Goal: Task Accomplishment & Management: Manage account settings

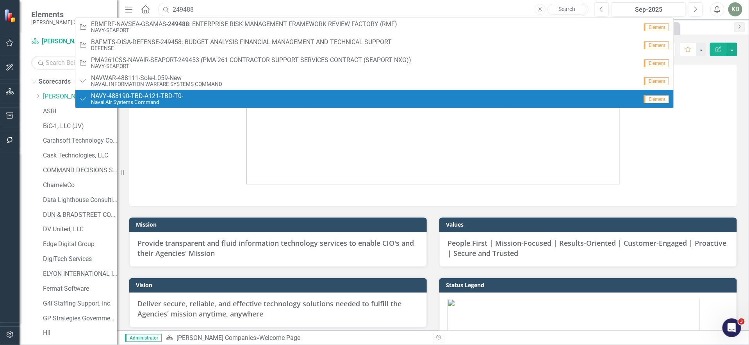
scroll to position [409, 0]
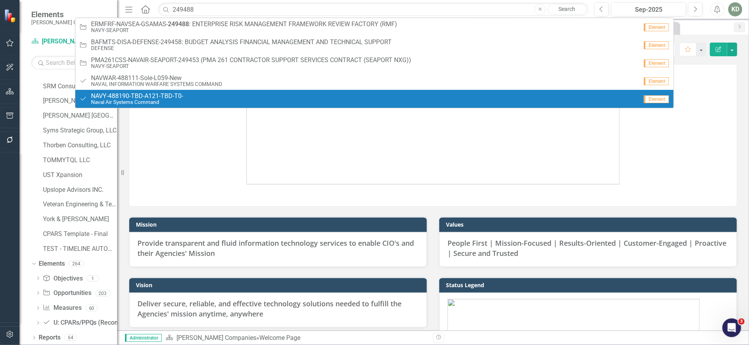
click at [22, 109] on div "Dropdown Scorecards 61 Dropdown STAHL Companies Dropdown ARMY ITES-3s Dropdown …" at bounding box center [69, 209] width 98 height 269
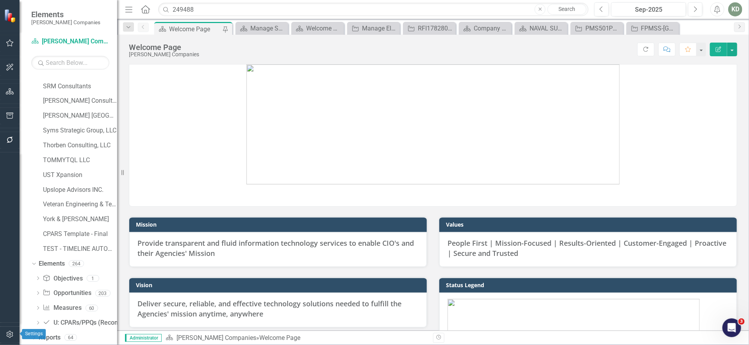
click at [9, 334] on icon "button" at bounding box center [10, 334] width 8 height 6
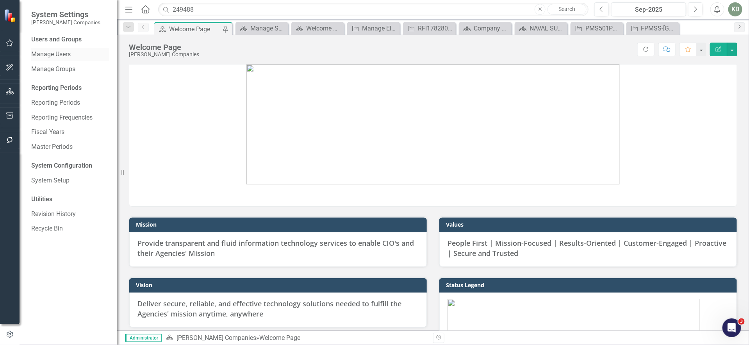
click at [72, 58] on link "Manage Users" at bounding box center [70, 54] width 78 height 9
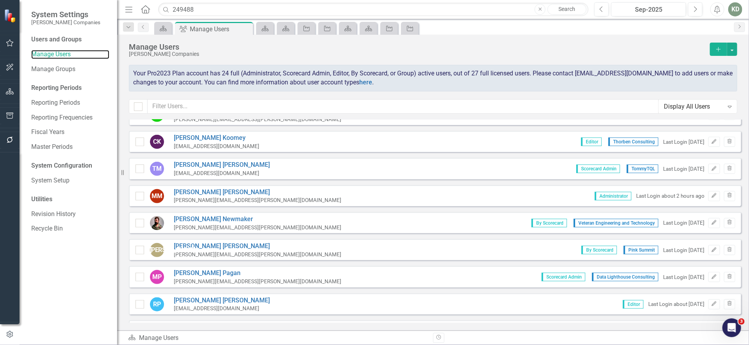
scroll to position [204, 0]
click at [708, 197] on button "Edit" at bounding box center [713, 197] width 11 height 10
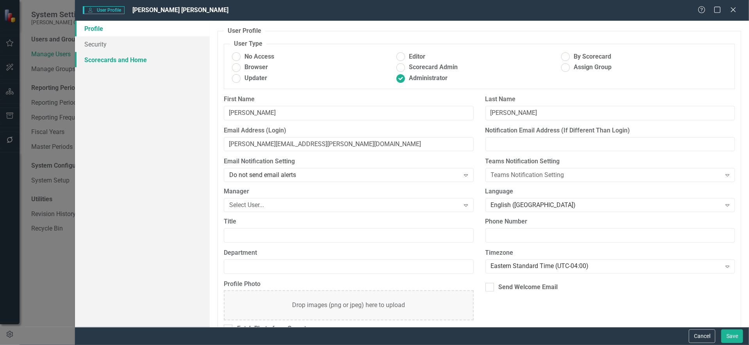
click at [130, 59] on link "Scorecards and Home" at bounding box center [142, 60] width 135 height 16
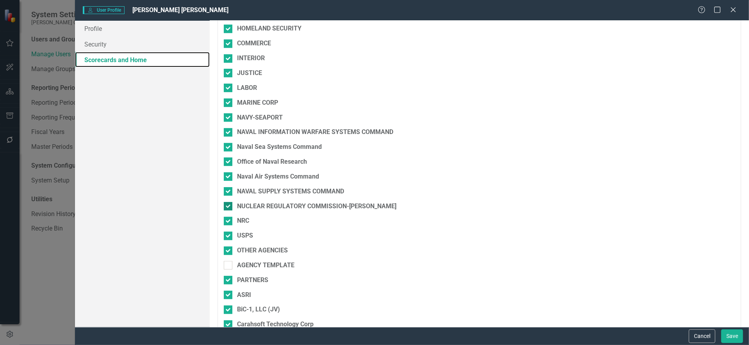
scroll to position [186, 0]
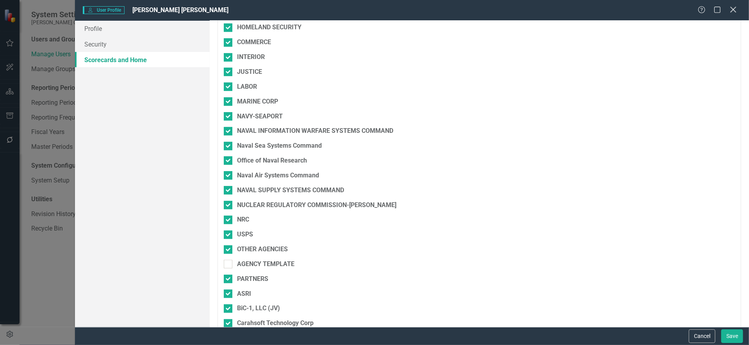
click at [735, 11] on icon at bounding box center [733, 10] width 6 height 6
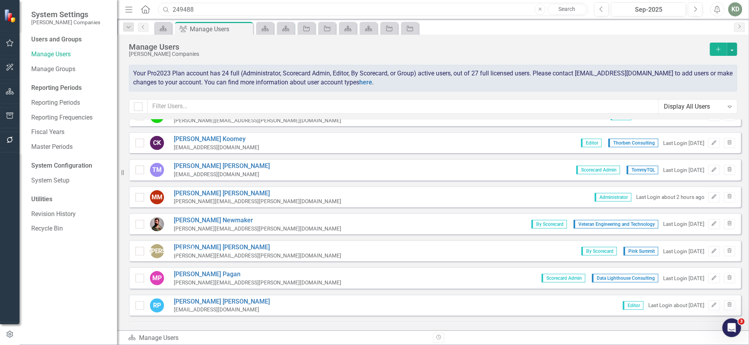
click at [395, 11] on input "249488" at bounding box center [373, 10] width 430 height 14
paste input "238750"
paste input "text"
drag, startPoint x: 250, startPoint y: 9, endPoint x: 132, endPoint y: 8, distance: 117.6
click at [134, 8] on div "Menu Home Search 238750 Close Search" at bounding box center [355, 9] width 464 height 15
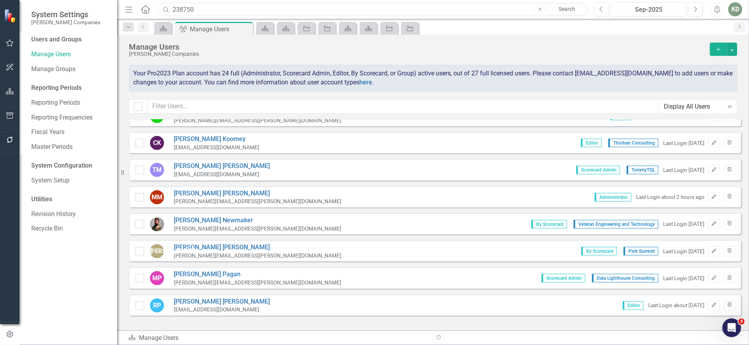
paste input "54135"
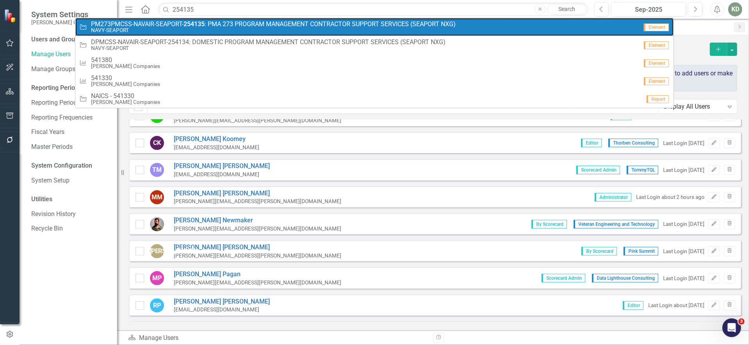
click at [210, 24] on span "PM273PMCSS-NAVAIR-SEAPORT- 254135 : PMA 273 PROGRAM MANAGEMENT CONTRACTOR SUPPO…" at bounding box center [273, 24] width 365 height 7
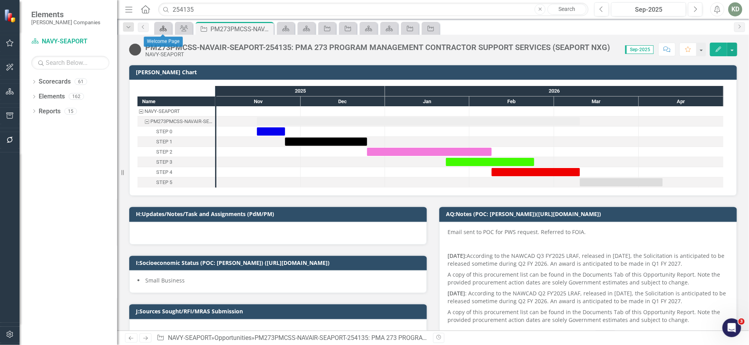
click at [165, 26] on icon "Scorecard" at bounding box center [163, 28] width 8 height 6
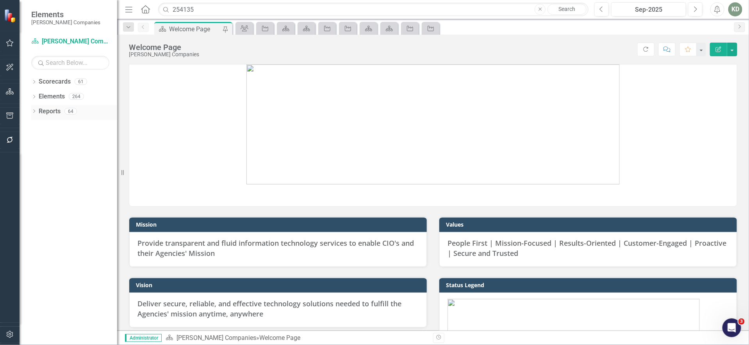
click at [34, 109] on div "Dropdown" at bounding box center [33, 112] width 5 height 7
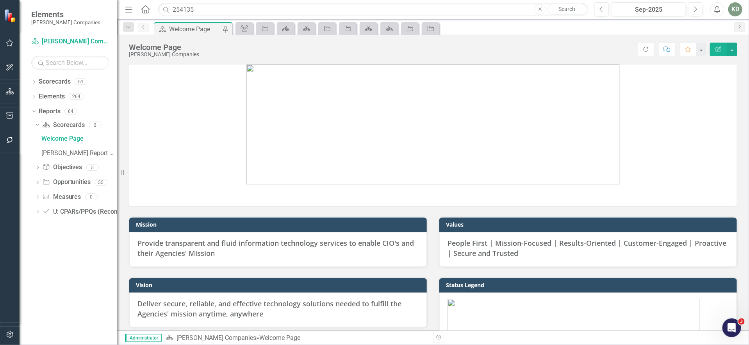
click at [40, 184] on icon "Dropdown" at bounding box center [37, 183] width 5 height 4
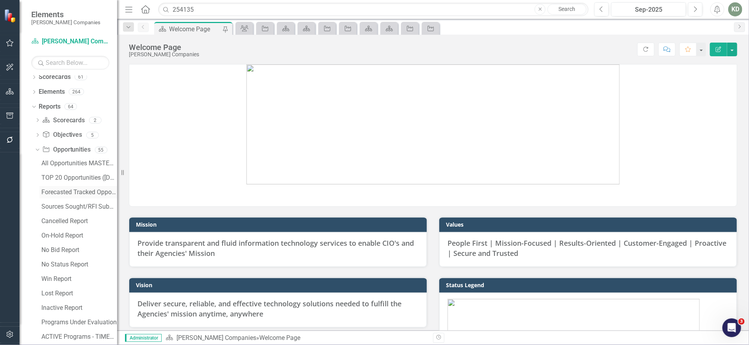
click at [63, 187] on link "Forecasted Tracked Opportunities" at bounding box center [78, 192] width 78 height 12
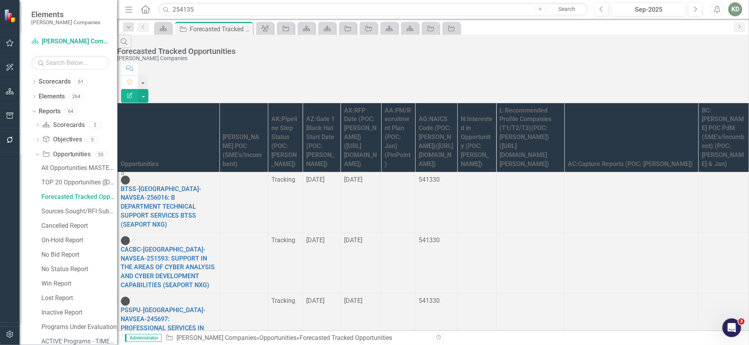
click at [375, 103] on th "AX:RFP Date (POC: [PERSON_NAME])([URL][DOMAIN_NAME])" at bounding box center [361, 137] width 41 height 69
click at [314, 103] on th "AZ:Gate 1 Black Hat Start Date (POC: [PERSON_NAME])" at bounding box center [321, 137] width 38 height 69
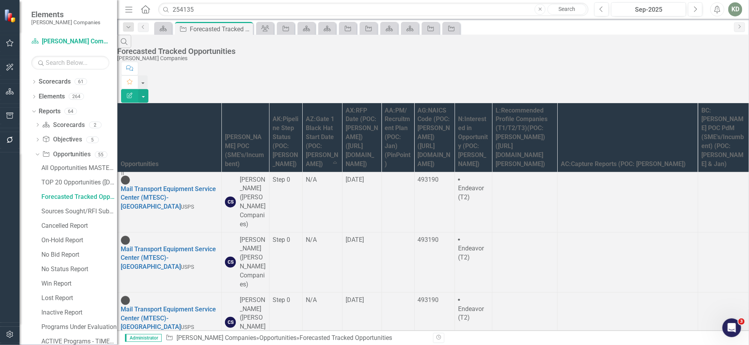
scroll to position [1177, 0]
drag, startPoint x: 335, startPoint y: 314, endPoint x: 324, endPoint y: 287, distance: 28.9
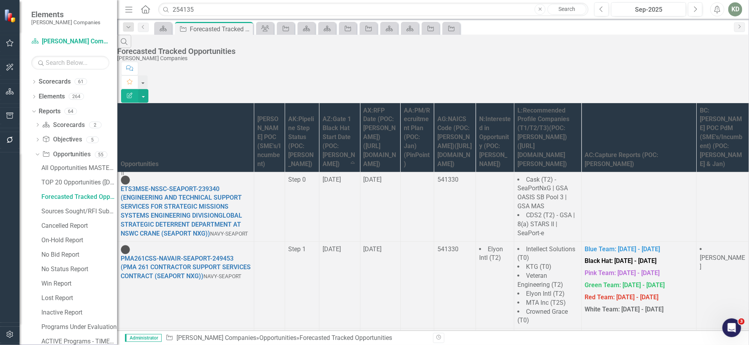
scroll to position [1281, 0]
drag, startPoint x: 348, startPoint y: 314, endPoint x: 326, endPoint y: 246, distance: 71.4
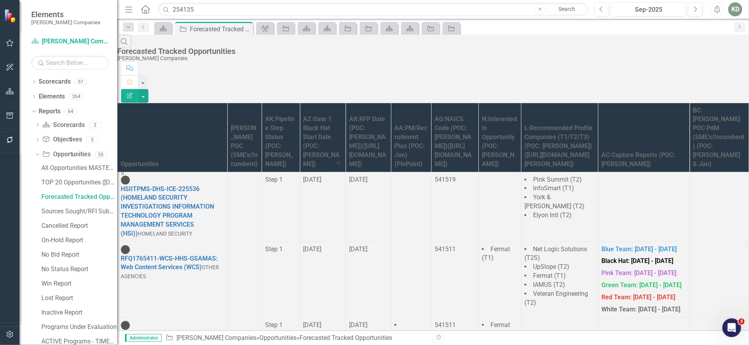
scroll to position [1134, 0]
drag, startPoint x: 365, startPoint y: 316, endPoint x: 346, endPoint y: 294, distance: 28.9
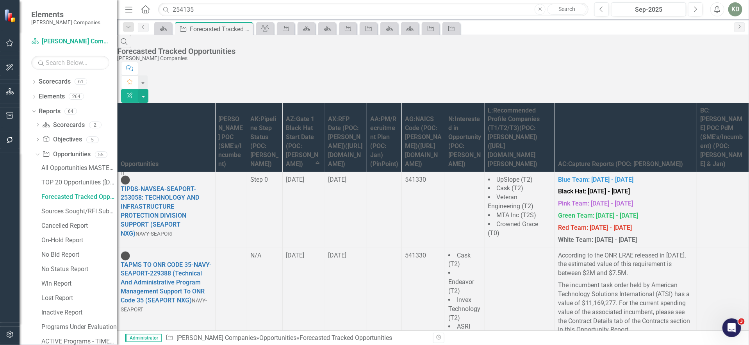
scroll to position [1992, 0]
drag, startPoint x: 374, startPoint y: 315, endPoint x: 351, endPoint y: 286, distance: 37.2
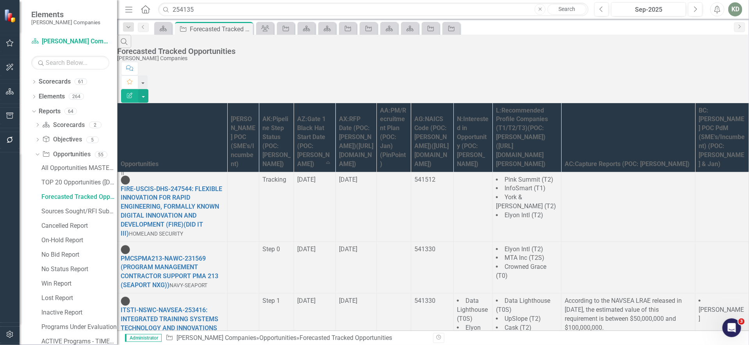
scroll to position [1896, 0]
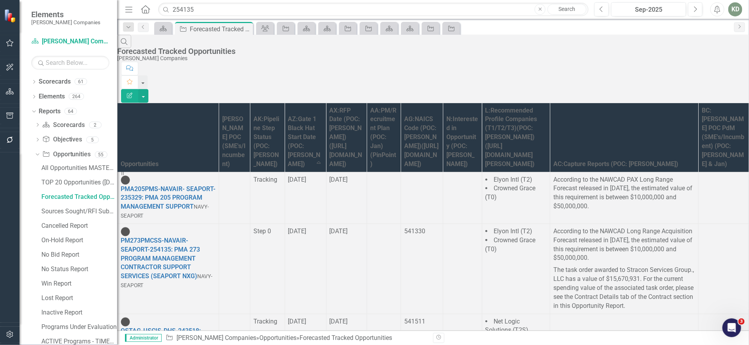
scroll to position [333, 0]
drag, startPoint x: 142, startPoint y: 183, endPoint x: 173, endPoint y: 252, distance: 75.7
click at [173, 317] on div "QSTAG-USCIS-DHS-243518: QUALITY SECURITY TESTING AUTOMATION AND GOVERNANCE (QST…" at bounding box center [168, 344] width 95 height 54
copy link "QSTAG-USCIS-DHS-243518: QUALITY SECURITY TESTING AUTOMATION AND GOVERNANCE (QST…"
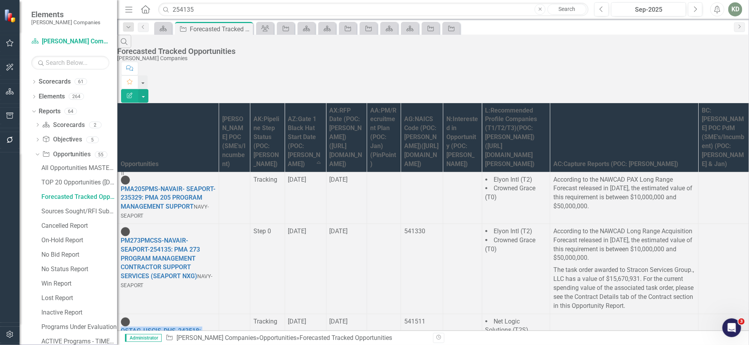
copy link "IC2DPS-NAVAIR-SEAPORT-238750: INTEGRATED C2 INTELLIGENCE DIVISION PM SPT (SEAPO…"
drag, startPoint x: 144, startPoint y: 208, endPoint x: 159, endPoint y: 279, distance: 72.6
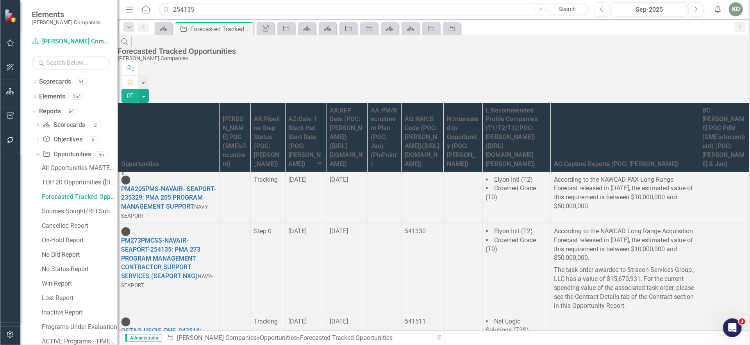
scroll to position [1013, 0]
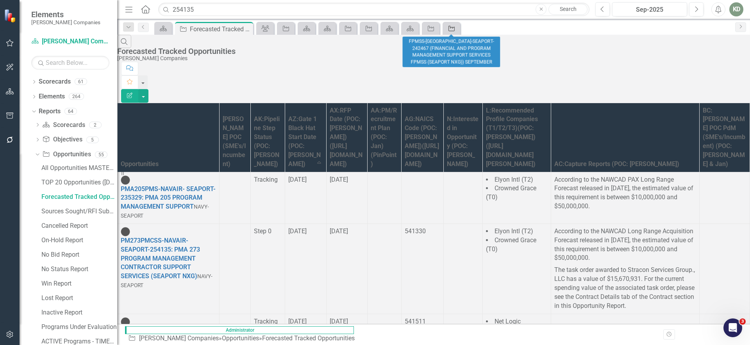
click at [453, 29] on icon "Opportunity" at bounding box center [452, 28] width 8 height 6
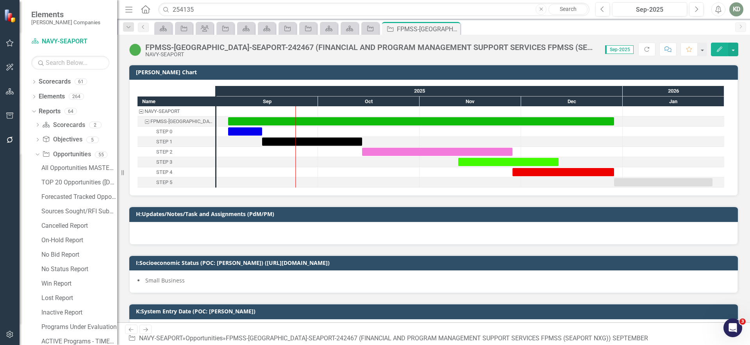
click at [239, 43] on div "FPMSS-[GEOGRAPHIC_DATA]-SEAPORT-242467 (FINANCIAL AND PROGRAM MANAGEMENT SUPPOR…" at bounding box center [371, 47] width 452 height 9
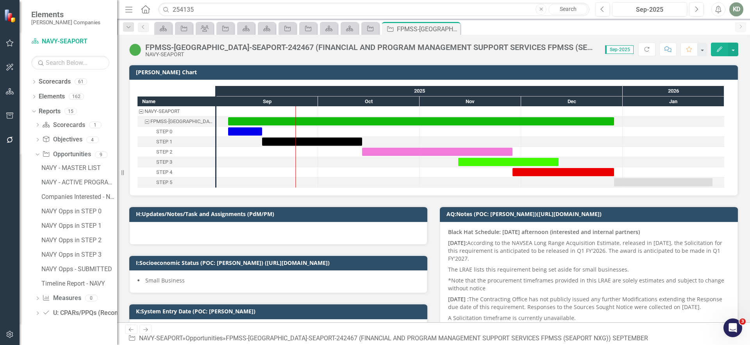
click at [242, 43] on div "FPMSS-[GEOGRAPHIC_DATA]-SEAPORT-242467 (FINANCIAL AND PROGRAM MANAGEMENT SUPPOR…" at bounding box center [371, 47] width 452 height 9
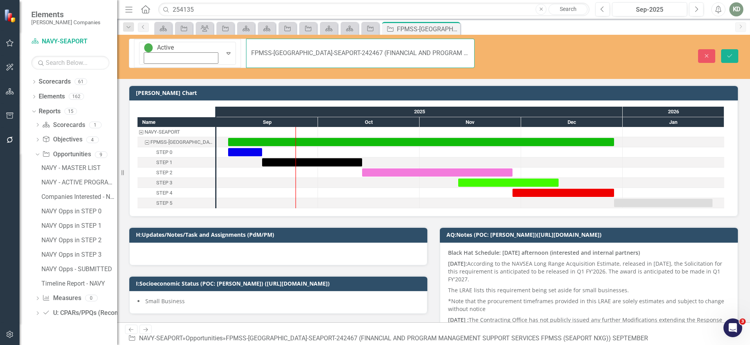
click at [246, 43] on input "FPMSS-[GEOGRAPHIC_DATA]-SEAPORT-242467 (FINANCIAL AND PROGRAM MANAGEMENT SUPPOR…" at bounding box center [360, 53] width 228 height 29
drag, startPoint x: 200, startPoint y: 10, endPoint x: 171, endPoint y: 10, distance: 29.3
click at [171, 10] on input "254135" at bounding box center [373, 10] width 431 height 14
paste input "26874"
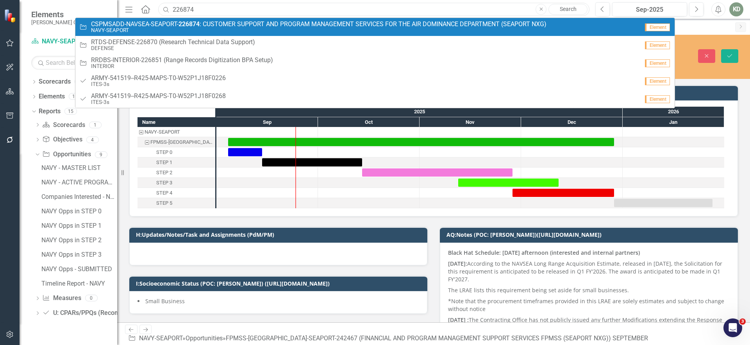
type input "226874"
click at [234, 22] on span "CSPMSADD-NAVSEA-SEAPORT- 226874 : CUSTOMER SUPPORT AND PROGRAM MANAGEMENT SERVI…" at bounding box center [318, 24] width 455 height 7
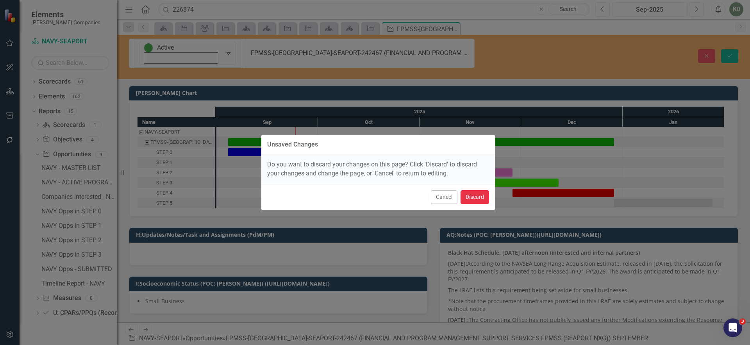
click at [478, 197] on button "Discard" at bounding box center [474, 197] width 29 height 14
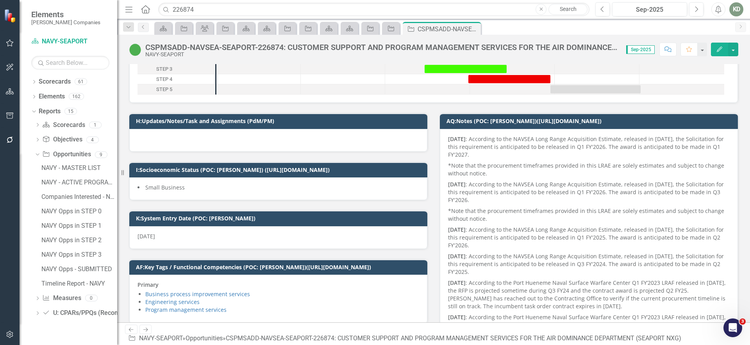
scroll to position [57, 0]
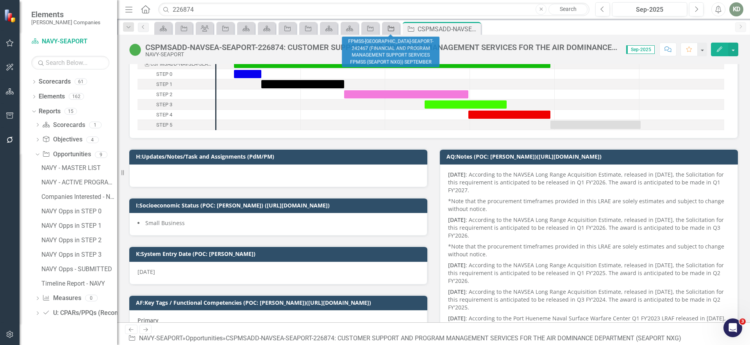
click at [389, 29] on icon "Opportunity" at bounding box center [391, 28] width 8 height 6
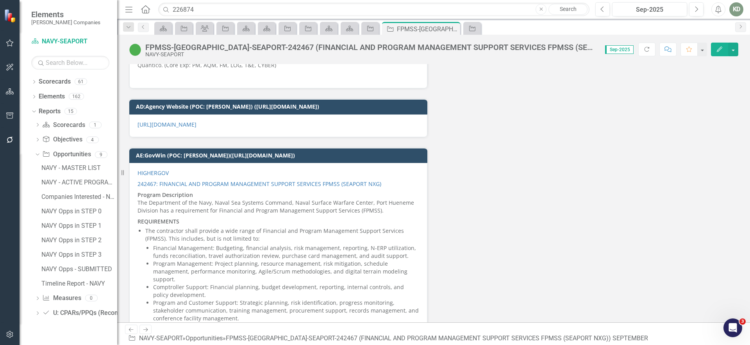
scroll to position [6280, 0]
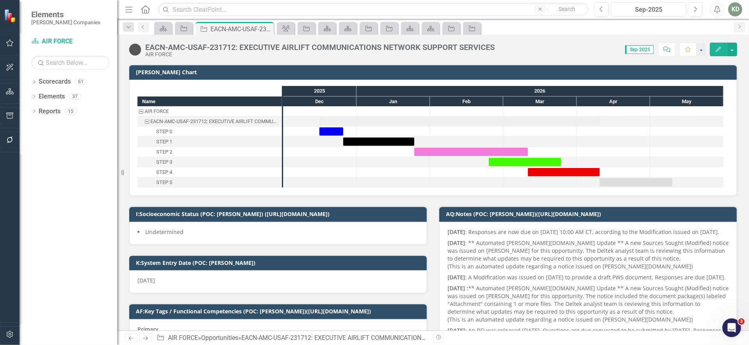
click at [240, 45] on div "EACN-AMC-USAF-231712: EXECUTIVE AIRLIFT COMMUNICATIONS NETWORK SUPPORT SERVICES" at bounding box center [320, 47] width 350 height 9
click at [241, 45] on div "EACN-AMC-USAF-231712: EXECUTIVE AIRLIFT COMMUNICATIONS NETWORK SUPPORT SERVICES" at bounding box center [320, 47] width 350 height 9
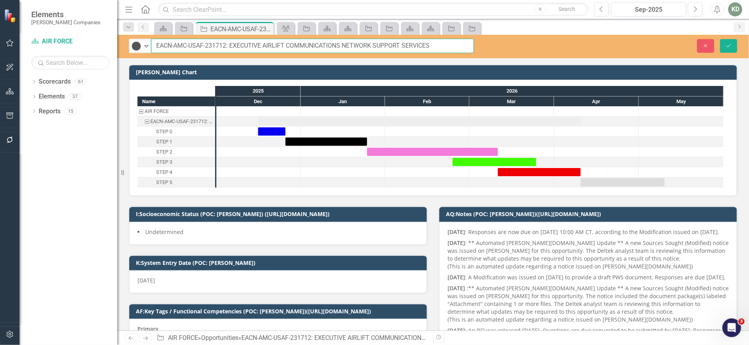
click at [239, 45] on input "EACN-AMC-USAF-231712: EXECUTIVE AIRLIFT COMMUNICATIONS NETWORK SUPPORT SERVICES" at bounding box center [312, 46] width 323 height 14
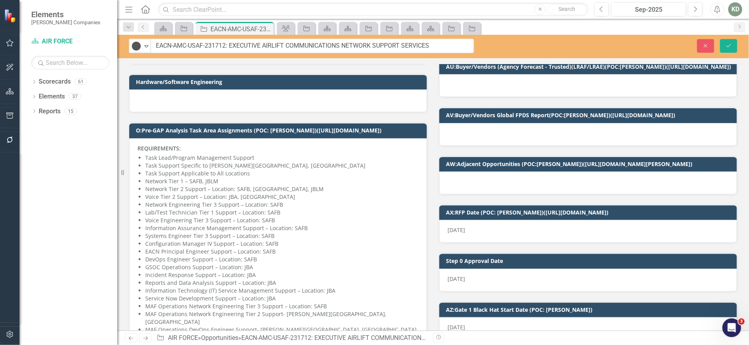
scroll to position [502, 0]
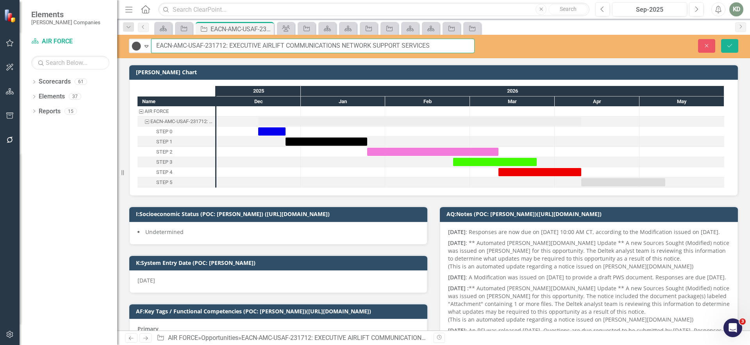
scroll to position [502, 0]
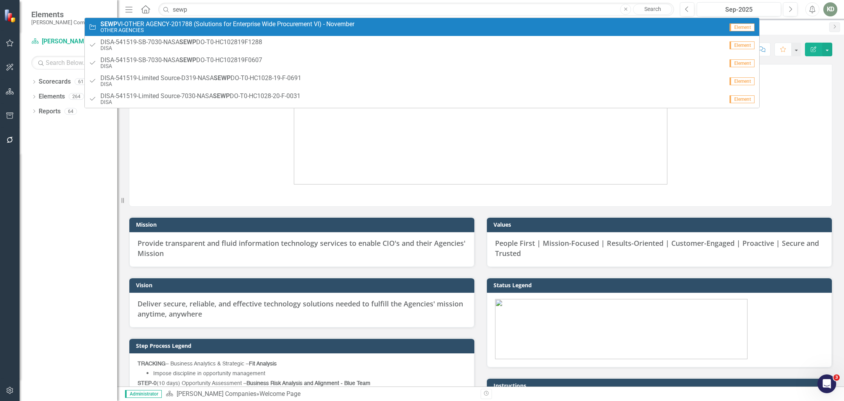
type input "sewp"
click at [343, 30] on small "OTHER AGENCIES" at bounding box center [227, 30] width 254 height 6
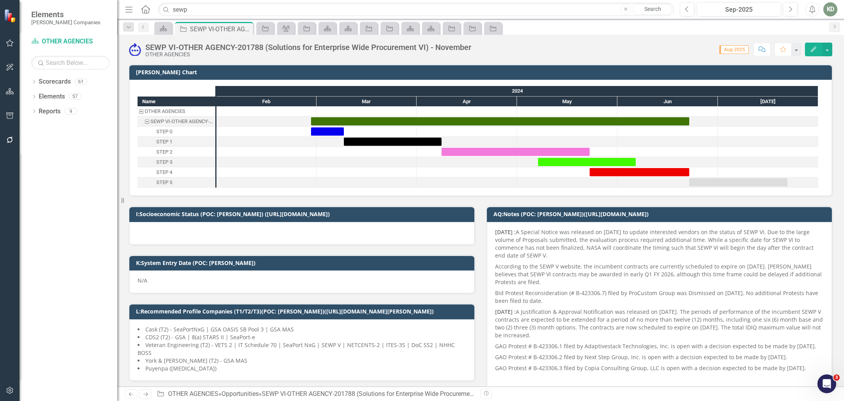
checkbox input "true"
click at [536, 258] on p "09/09/2025 : A Special Notice was released on September 9, 2025 to update inter…" at bounding box center [659, 244] width 328 height 33
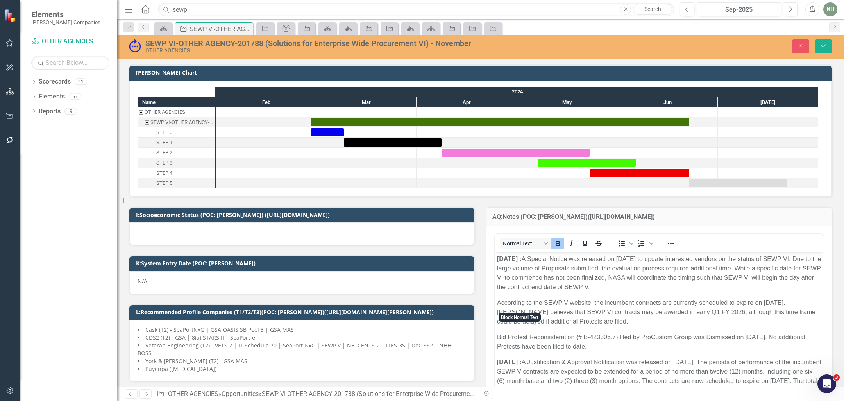
click at [497, 256] on strong "09/09/2025 :" at bounding box center [509, 258] width 25 height 7
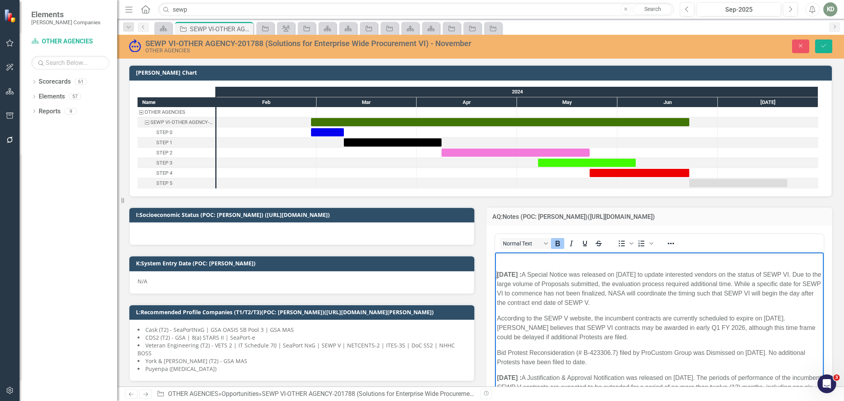
click at [509, 262] on p "Rich Text Area. Press ALT-0 for help." at bounding box center [659, 258] width 325 height 9
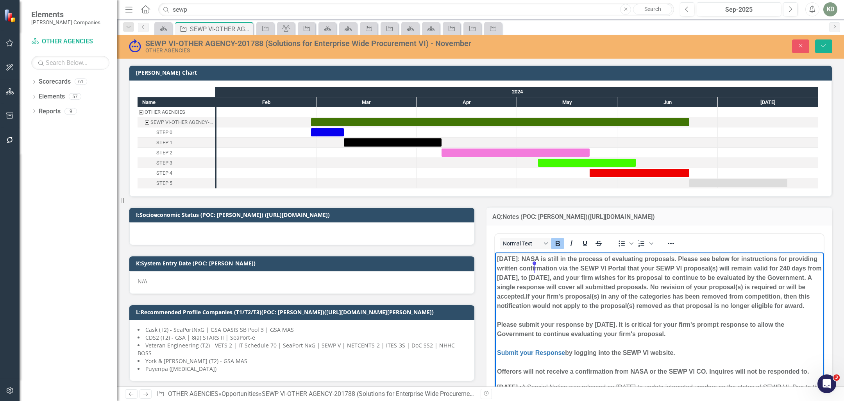
drag, startPoint x: 698, startPoint y: 341, endPoint x: 571, endPoint y: 291, distance: 136.3
click at [552, 277] on p "09/23/2025: NASA is still in the process of evaluating proposals. Please see be…" at bounding box center [659, 315] width 325 height 122
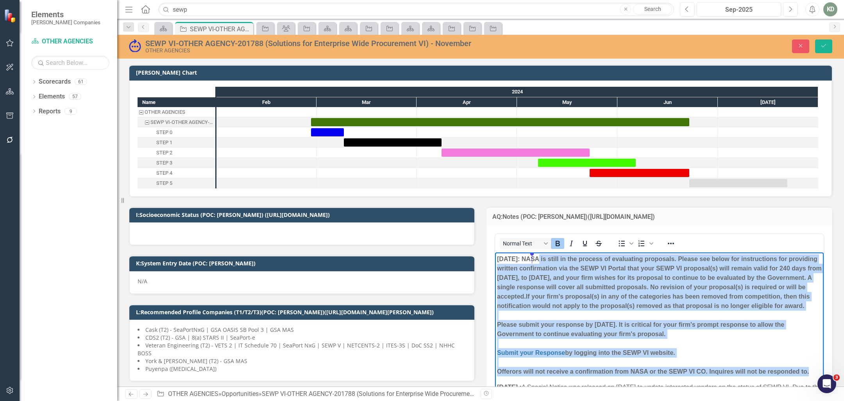
drag, startPoint x: 796, startPoint y: 302, endPoint x: 533, endPoint y: 260, distance: 266.5
click at [534, 260] on p "09/23/2025: NASA is still in the process of evaluating proposals. Please see be…" at bounding box center [659, 315] width 325 height 122
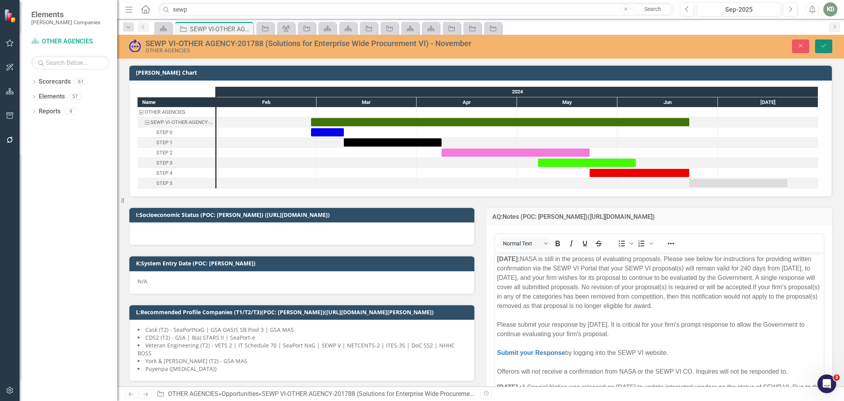
click at [829, 52] on button "Save" at bounding box center [823, 46] width 17 height 14
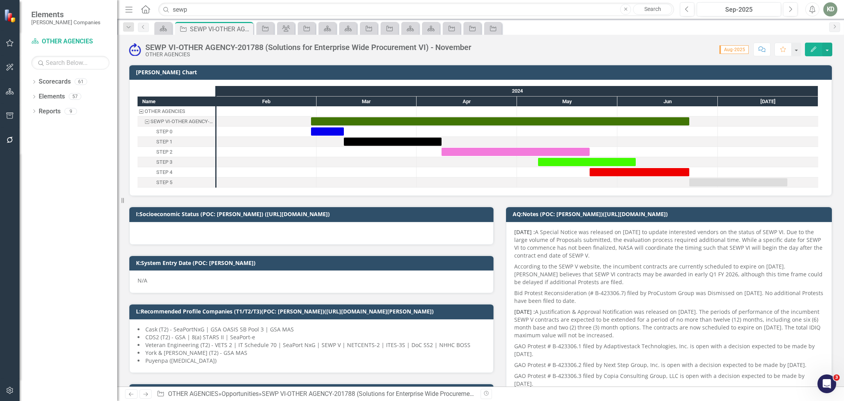
checkbox input "false"
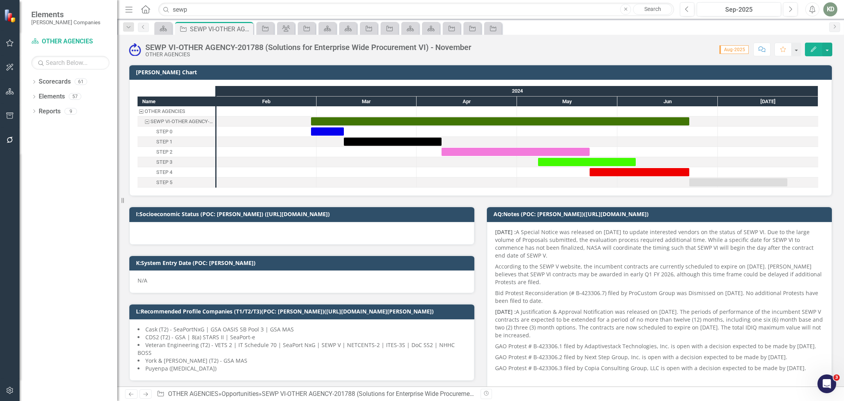
checkbox input "true"
